Goal: Check status: Check status

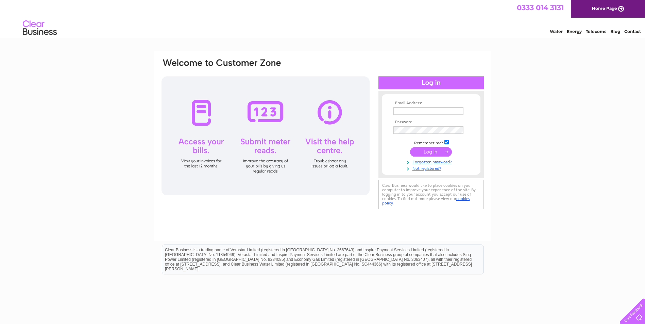
type input "invoices@storagevault.com"
click at [432, 153] on input "submit" at bounding box center [431, 152] width 42 height 10
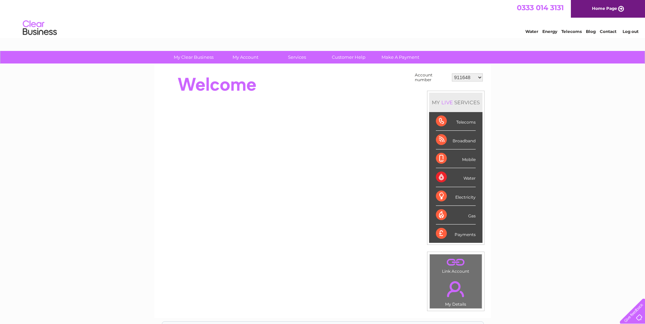
click at [479, 77] on select "911648 975946 979041 980046 990352 990353 990356 990361 997232 1080773 1081707 …" at bounding box center [467, 77] width 31 height 8
select select "997232"
click at [452, 73] on select "911648 975946 979041 980046 990352 990353 990356 990361 997232 1080773 1081707 …" at bounding box center [467, 77] width 31 height 8
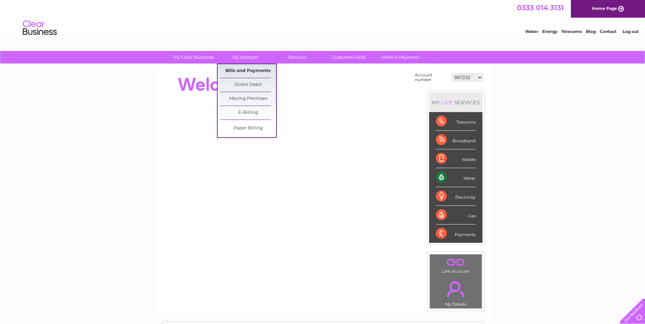
click at [249, 73] on link "Bills and Payments" at bounding box center [248, 71] width 56 height 14
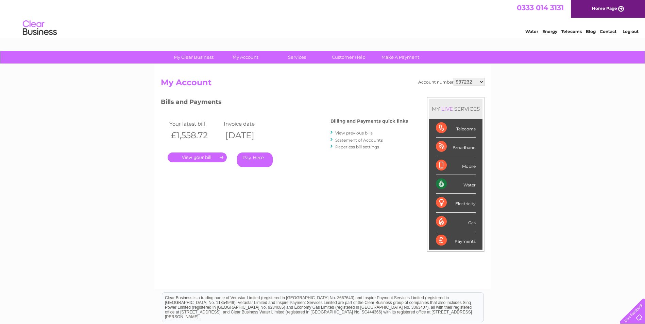
click at [353, 133] on link "View previous bills" at bounding box center [353, 133] width 37 height 5
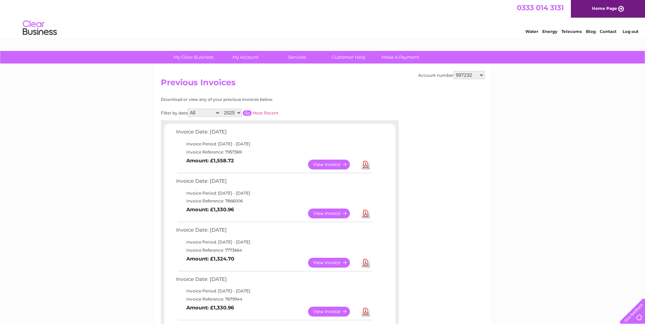
click at [480, 78] on select "911648 975946 979041 980046 990352 990353 990356 990361 997232 1080773 1081707 …" at bounding box center [469, 75] width 31 height 8
click at [477, 78] on select "911648 975946 979041 980046 990352 990353 990356 990361 997232 1080773 1081707 …" at bounding box center [469, 75] width 31 height 8
select select "30308608"
click at [454, 71] on select "911648 975946 979041 980046 990352 990353 990356 990361 997232 1080773 1081707 …" at bounding box center [469, 75] width 31 height 8
